Goal: Find specific page/section: Find specific page/section

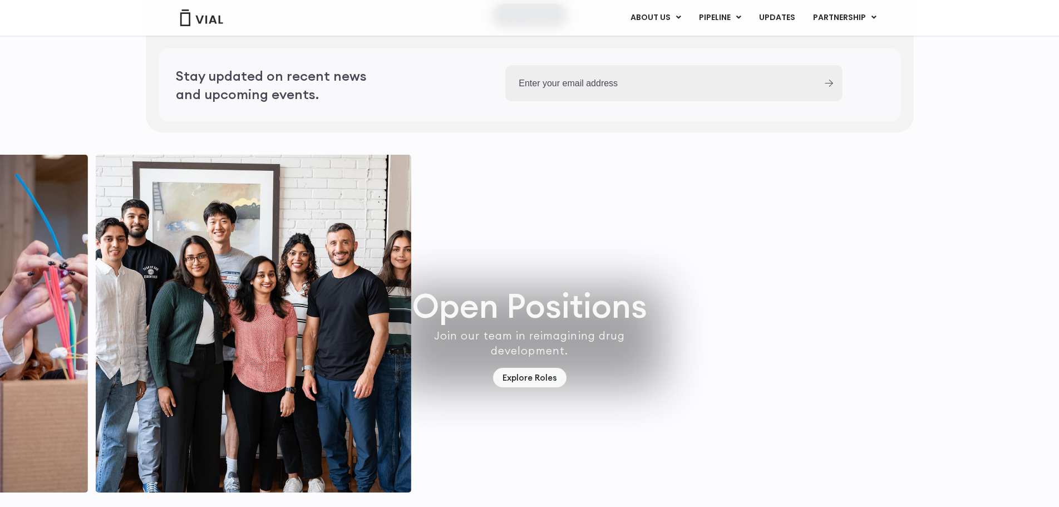
scroll to position [3173, 0]
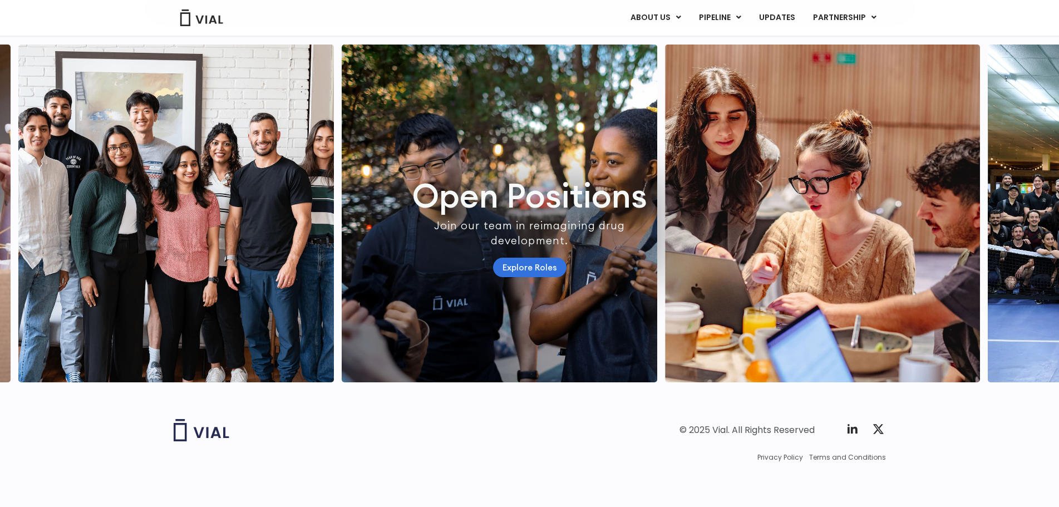
click at [543, 277] on link "Explore Roles" at bounding box center [529, 267] width 73 height 19
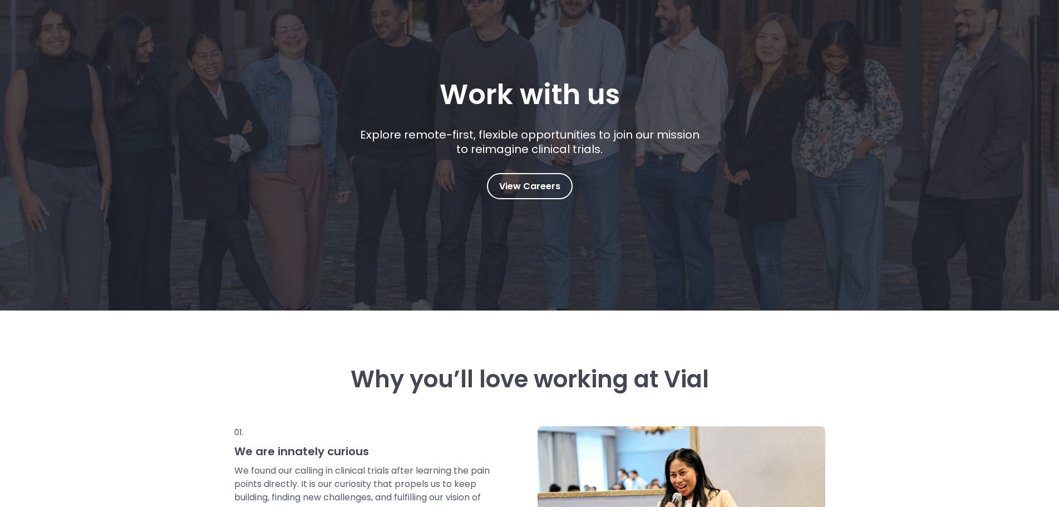
scroll to position [5, 0]
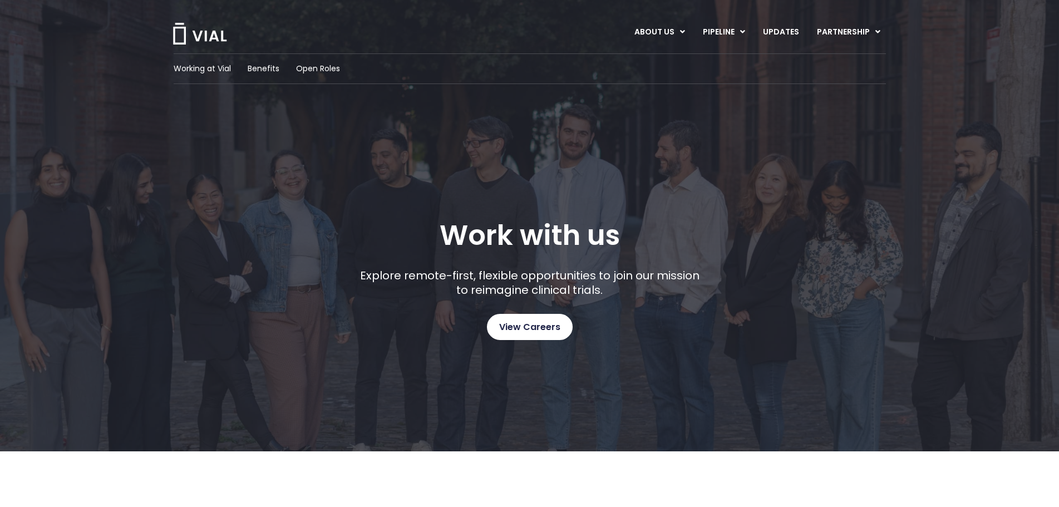
click at [528, 320] on span "View Careers" at bounding box center [529, 327] width 61 height 14
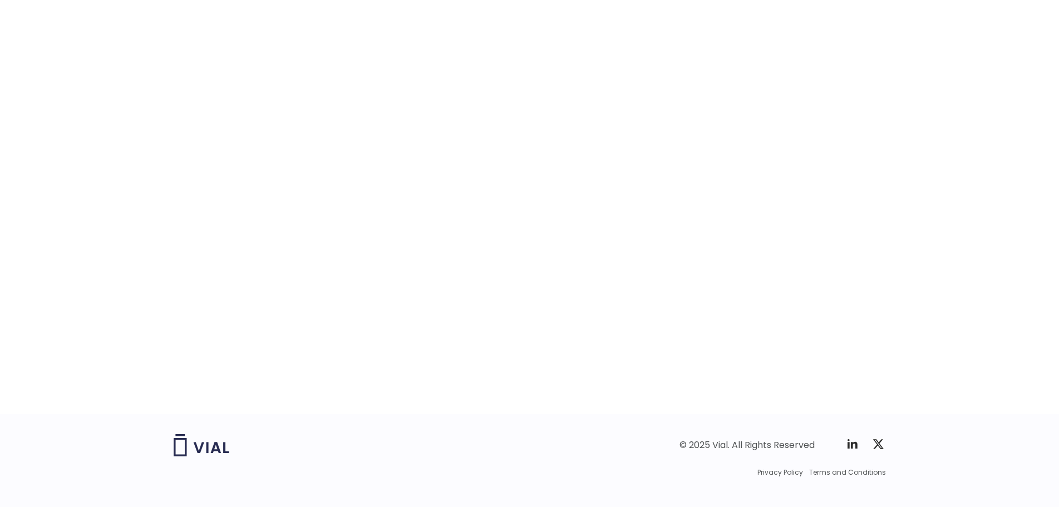
scroll to position [1675, 0]
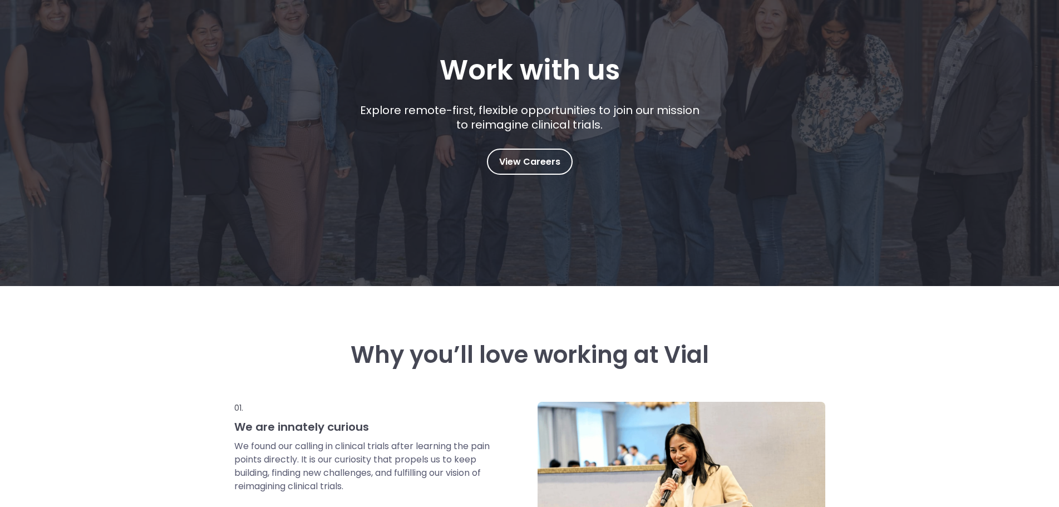
scroll to position [167, 0]
